Goal: Transaction & Acquisition: Purchase product/service

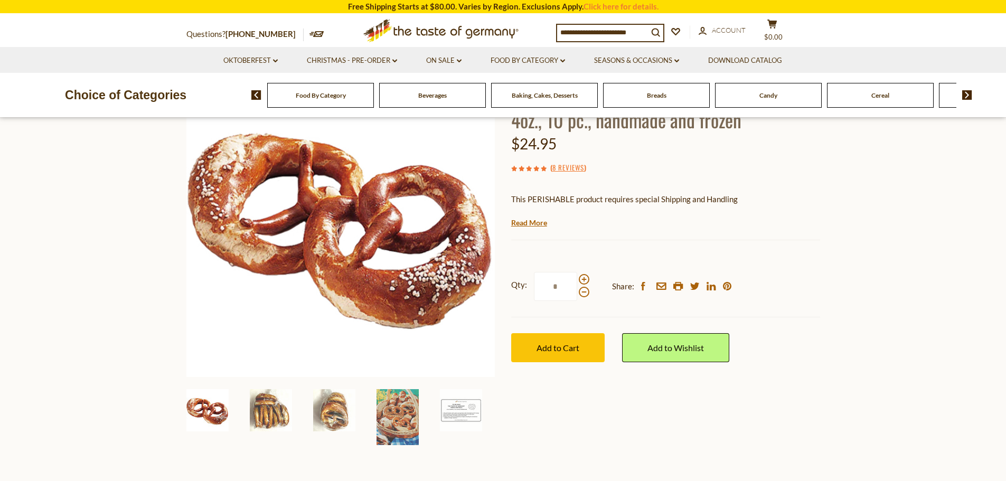
scroll to position [158, 0]
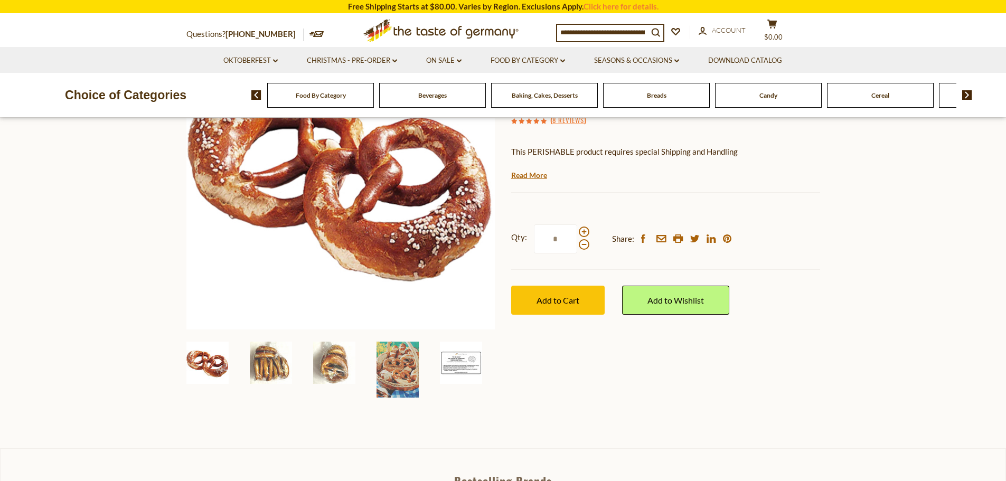
click at [455, 359] on img at bounding box center [461, 363] width 42 height 42
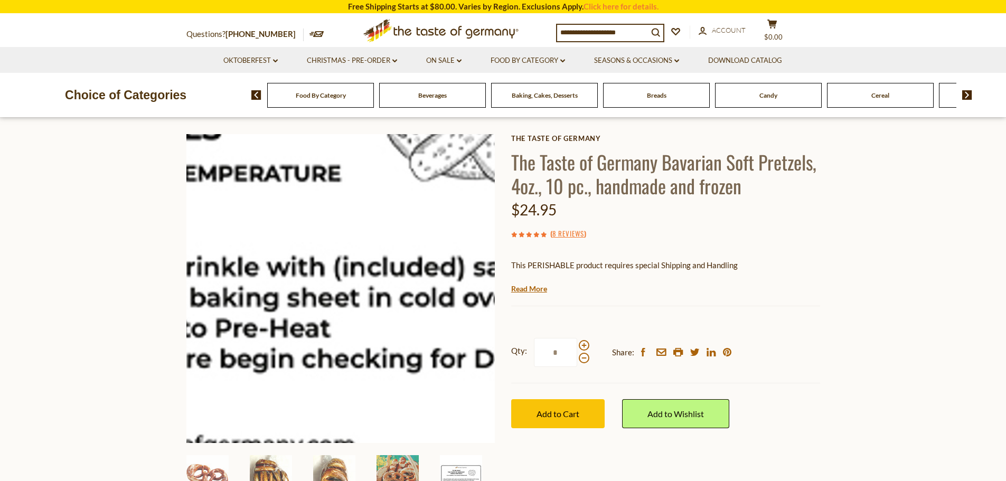
scroll to position [106, 0]
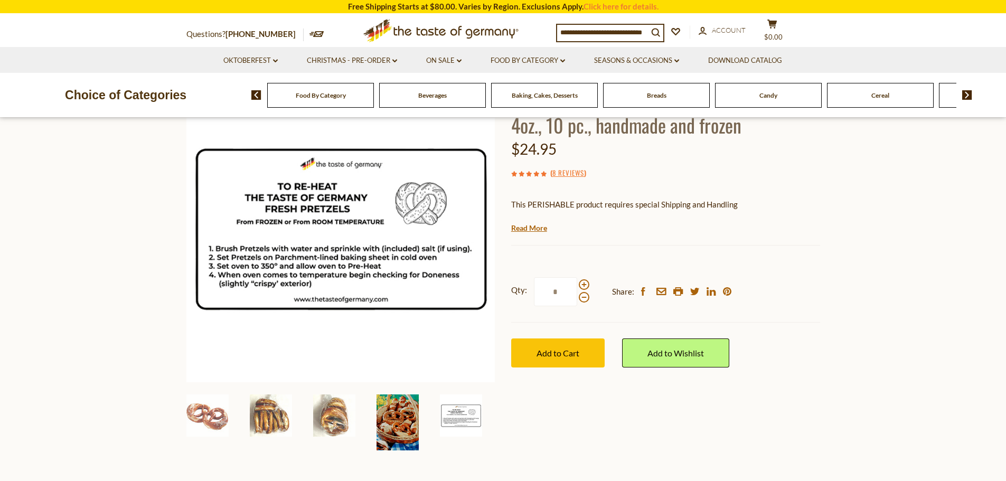
click at [393, 419] on img at bounding box center [398, 423] width 42 height 56
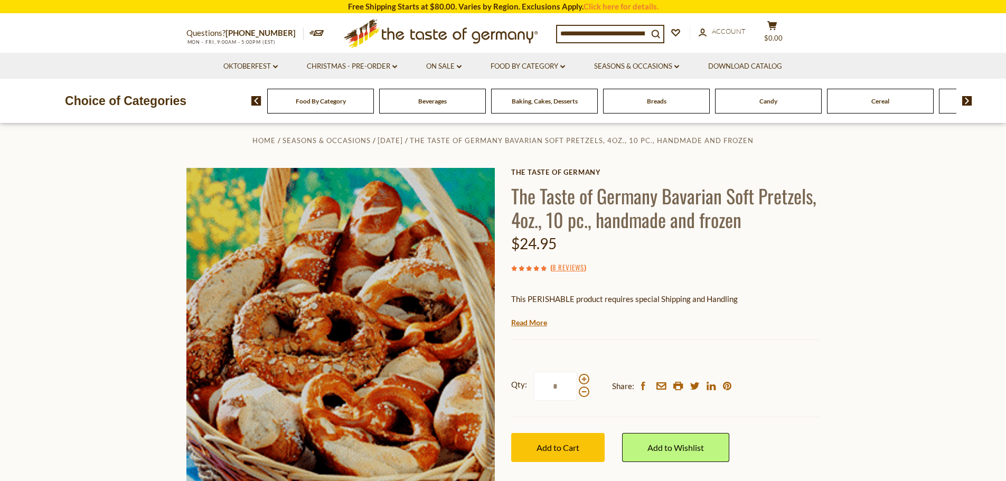
scroll to position [0, 0]
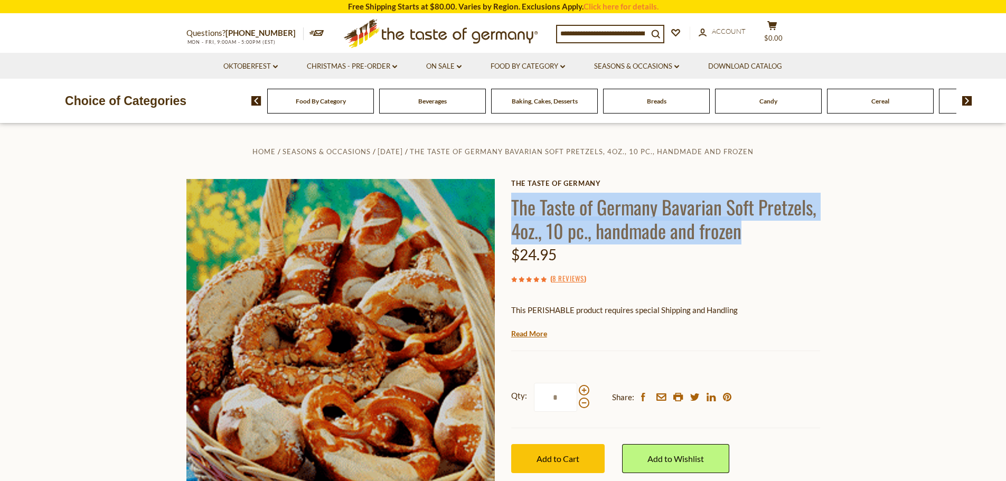
drag, startPoint x: 512, startPoint y: 205, endPoint x: 751, endPoint y: 236, distance: 240.6
click at [751, 236] on h1 "The Taste of Germany Bavarian Soft Pretzels, 4oz., 10 pc., handmade and frozen" at bounding box center [665, 219] width 309 height 48
copy h1 "The Taste of Germany Bavarian Soft Pretzels, 4oz., 10 pc., handmade and frozen"
